Goal: Task Accomplishment & Management: Manage account settings

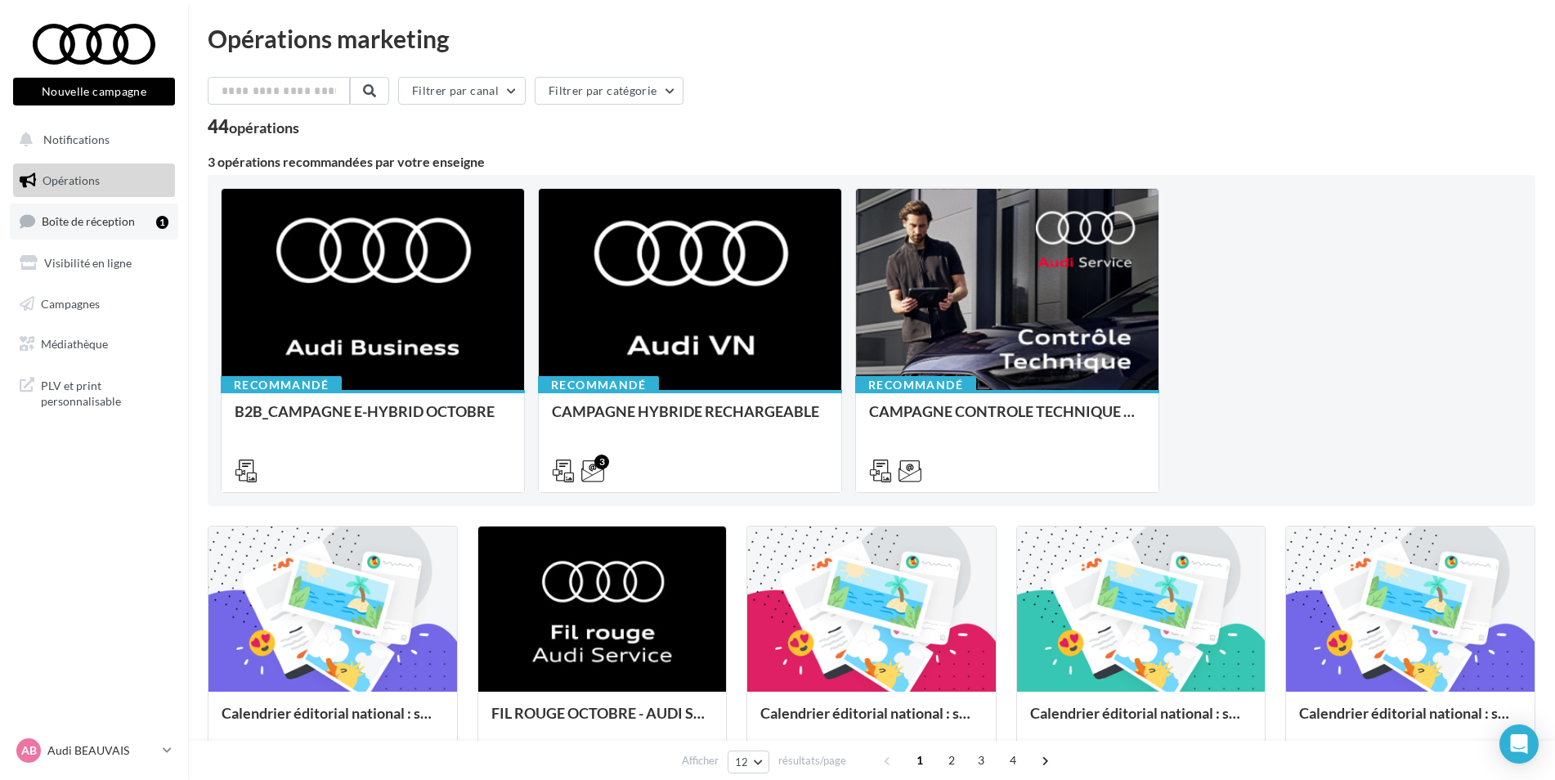
click at [140, 221] on link "Boîte de réception 1" at bounding box center [94, 221] width 168 height 35
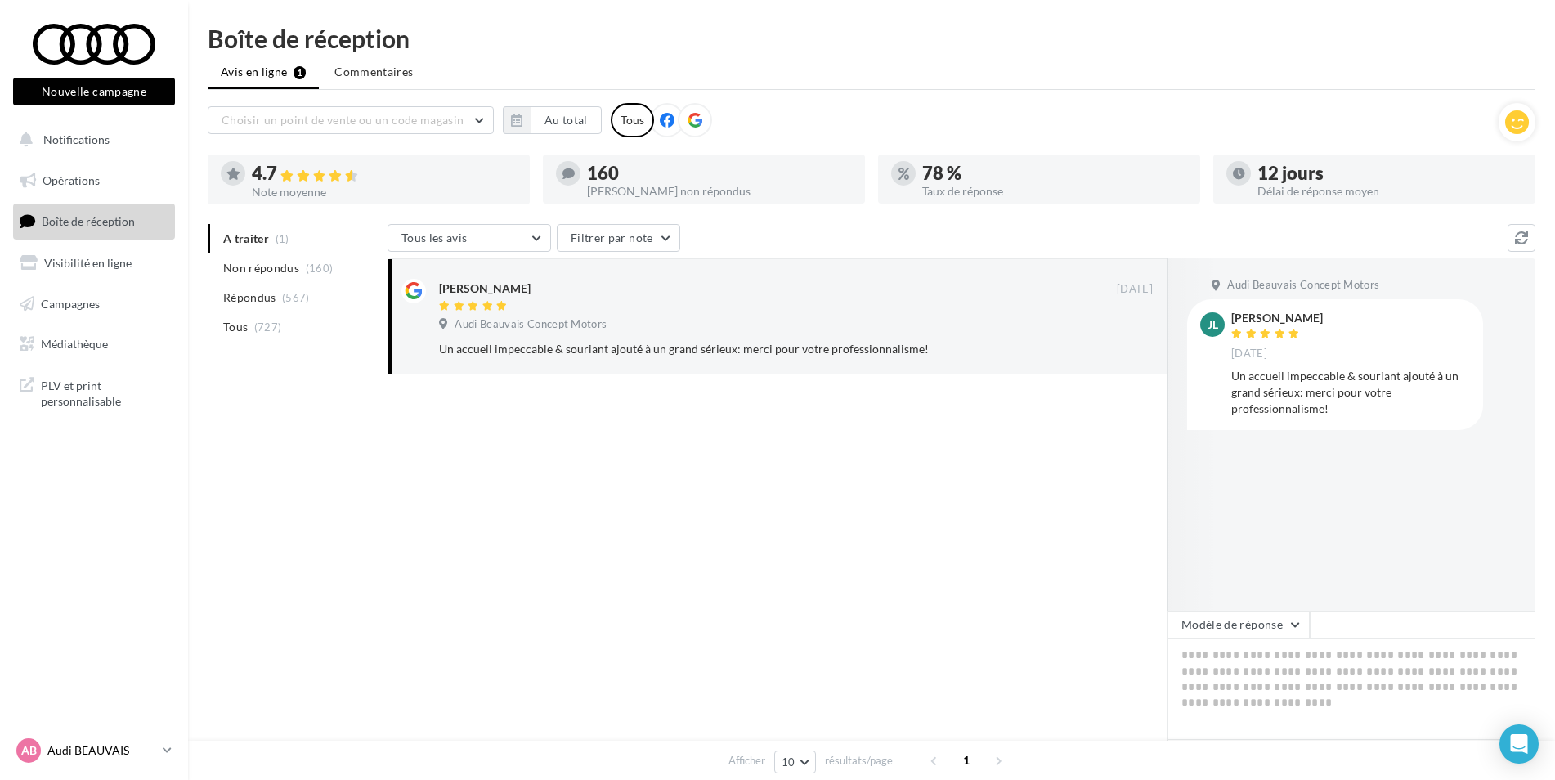
click at [145, 754] on p "Audi BEAUVAIS" at bounding box center [101, 750] width 109 height 16
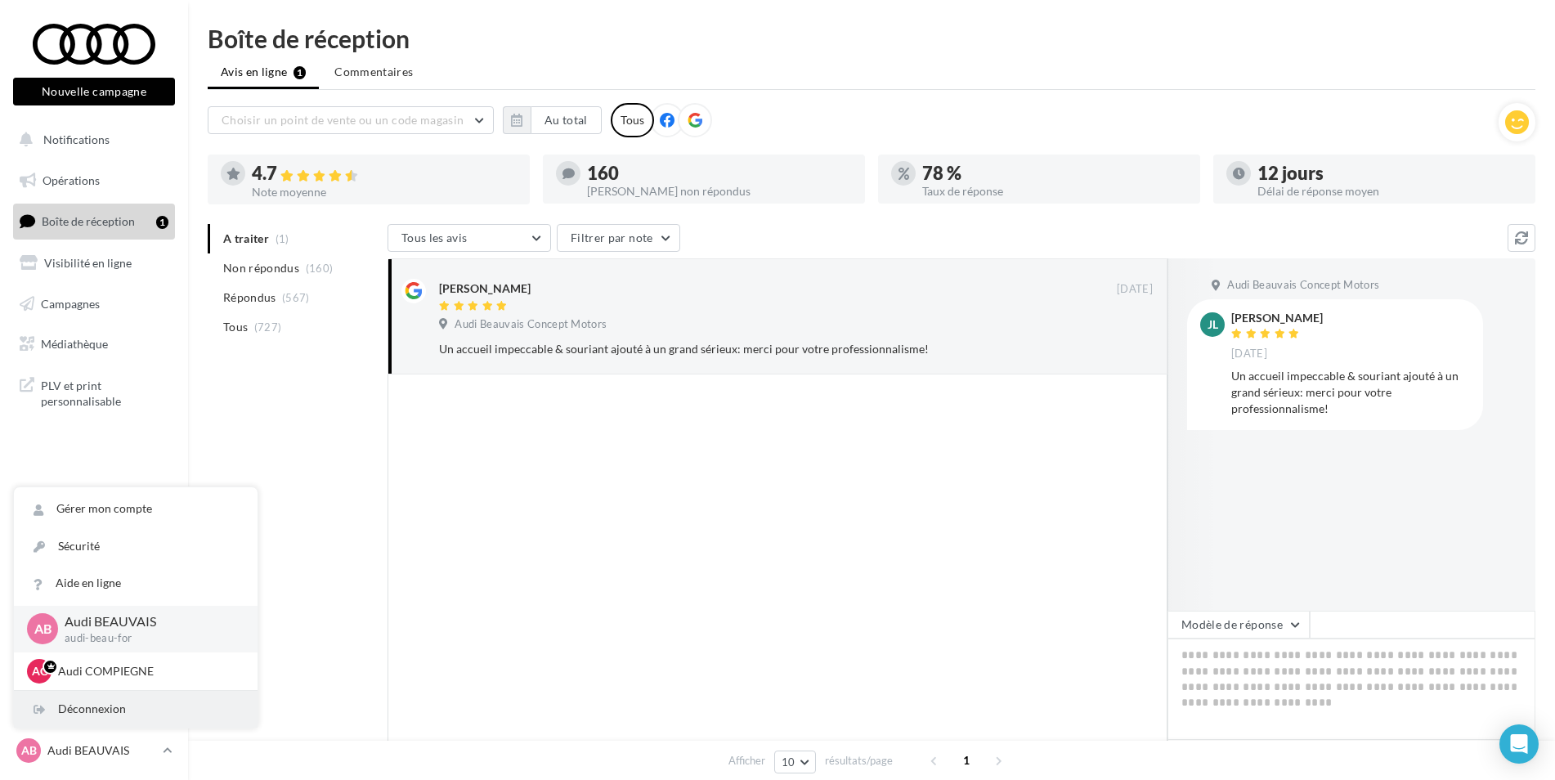
click at [120, 701] on div "Déconnexion" at bounding box center [136, 709] width 244 height 37
